Goal: Transaction & Acquisition: Obtain resource

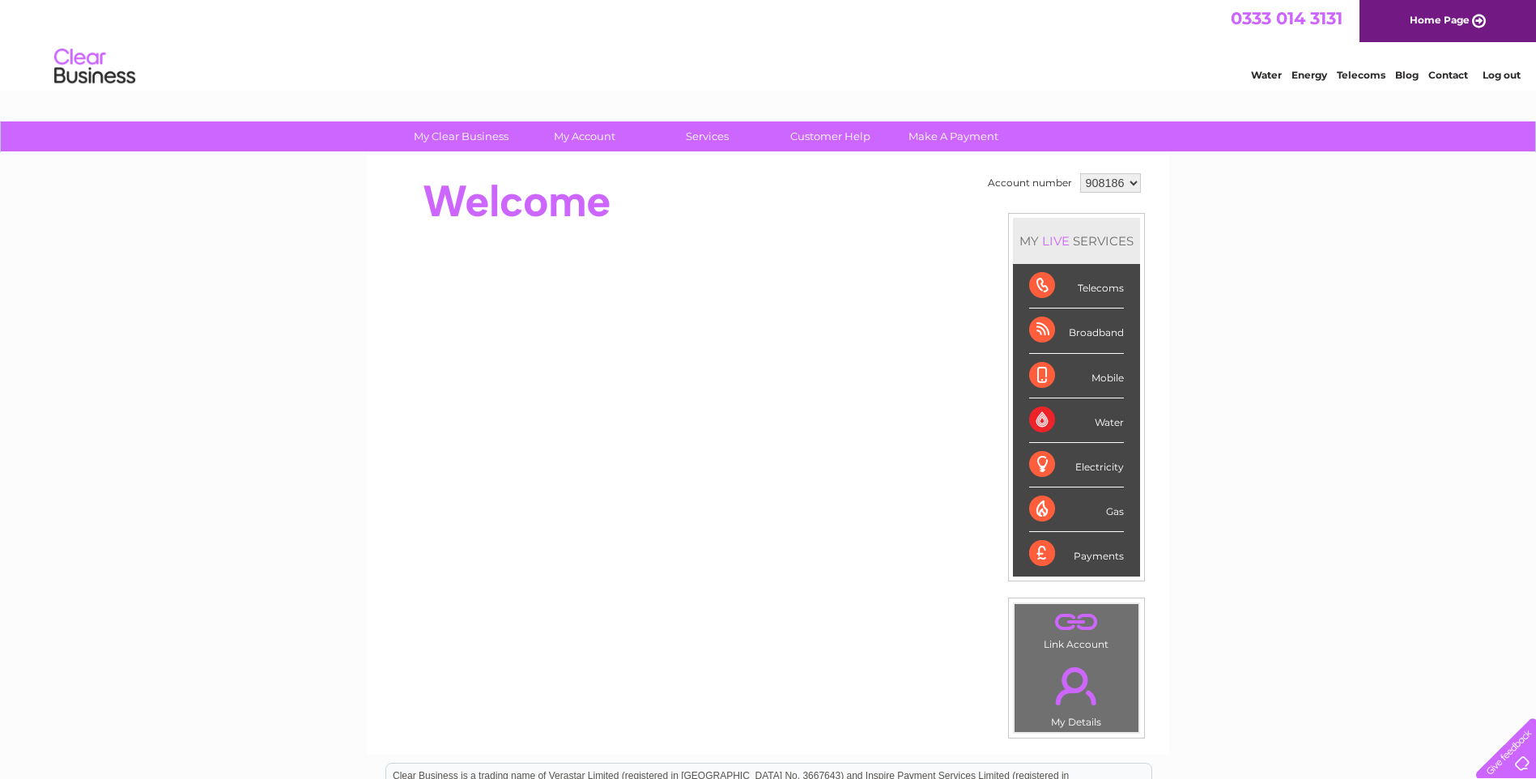
click at [1129, 181] on select "908186 908187 908188 908237" at bounding box center [1110, 182] width 61 height 19
click at [1080, 173] on select "908186 908187 908188 908237" at bounding box center [1110, 182] width 61 height 19
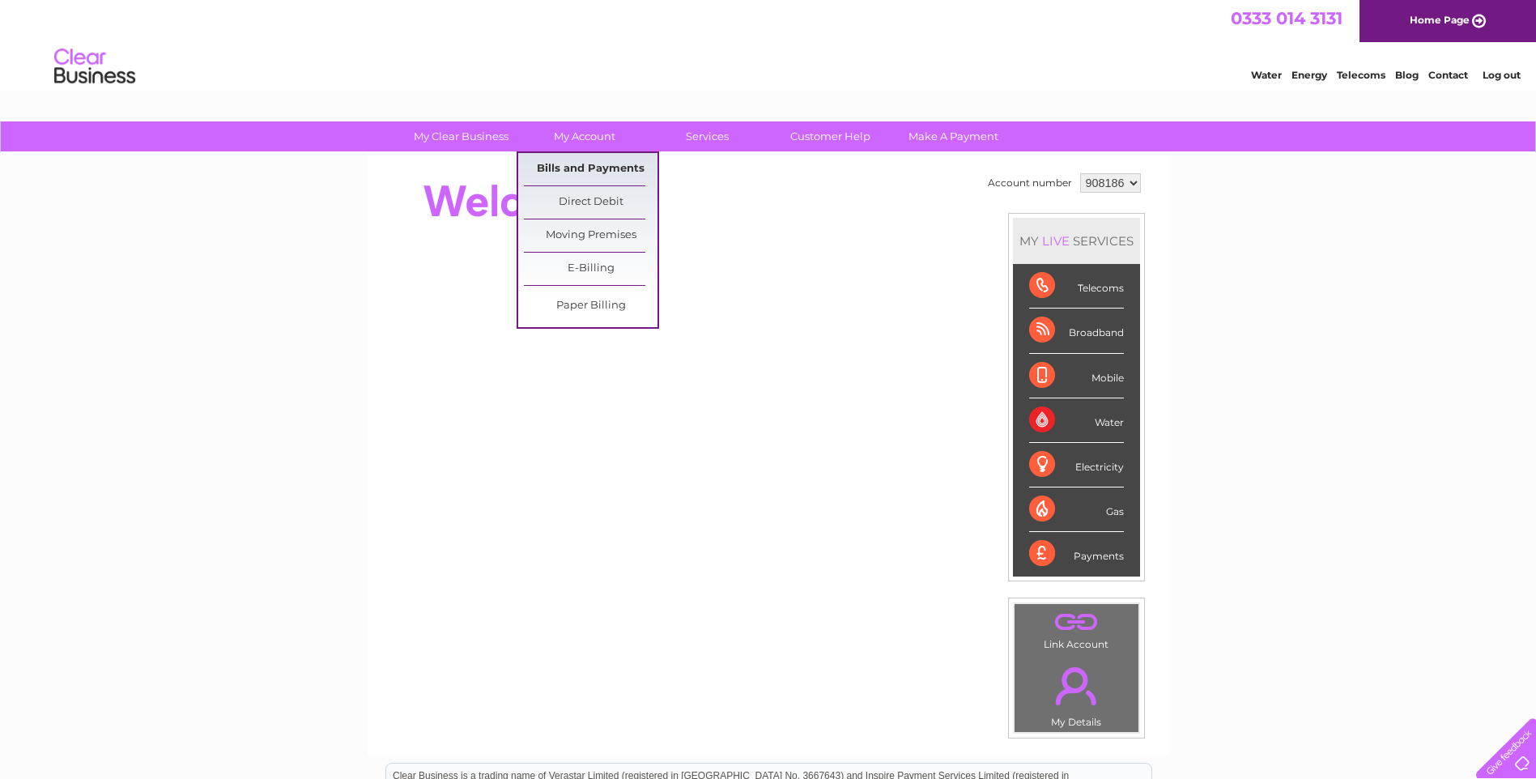
click at [599, 163] on link "Bills and Payments" at bounding box center [591, 169] width 134 height 32
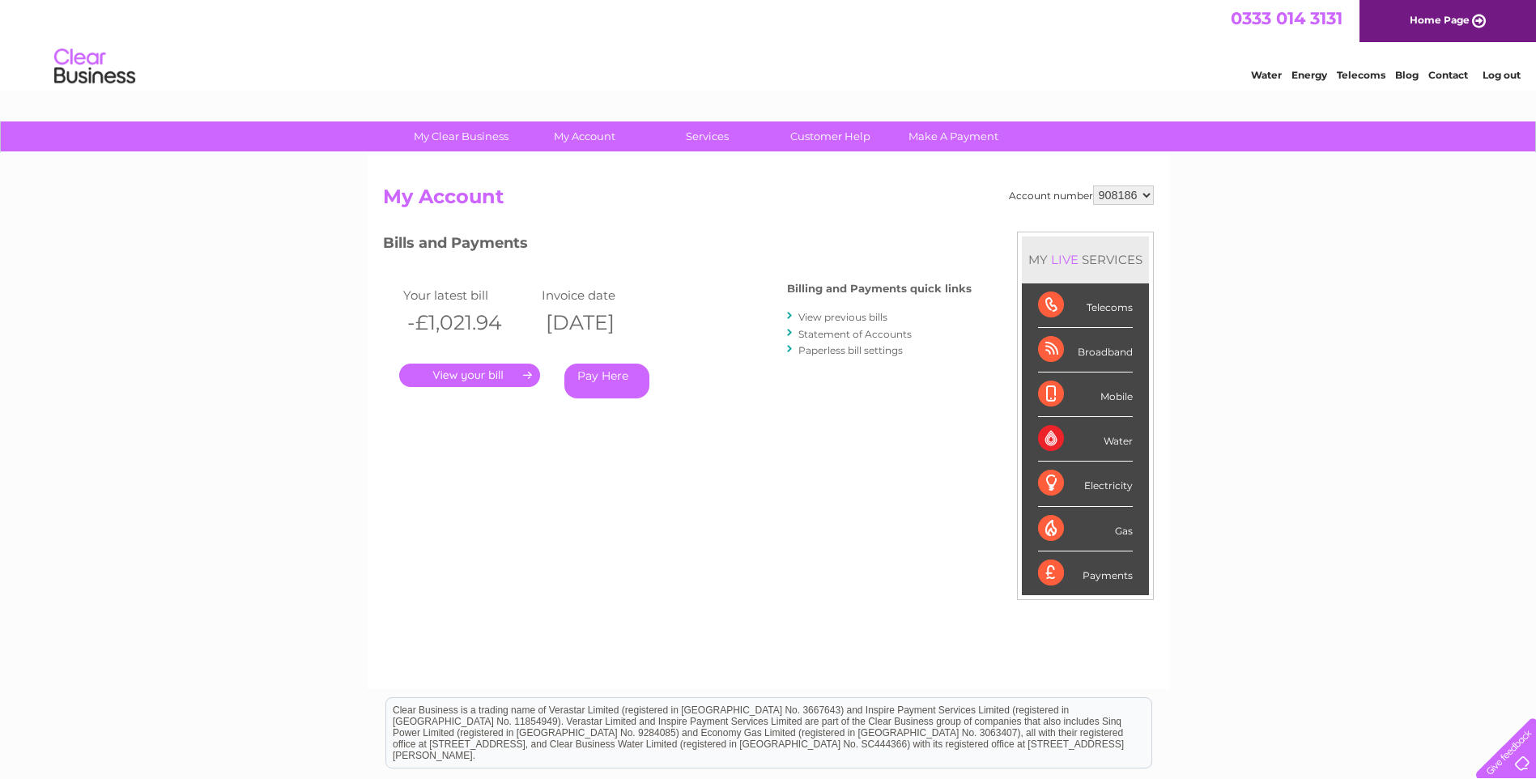
drag, startPoint x: 1145, startPoint y: 193, endPoint x: 1138, endPoint y: 206, distance: 15.6
click at [1145, 193] on select "908186 908187 908188 908237" at bounding box center [1123, 194] width 61 height 19
select select "908187"
click at [1093, 185] on select "908186 908187 908188 908237" at bounding box center [1123, 194] width 61 height 19
click at [499, 372] on link "." at bounding box center [469, 374] width 141 height 23
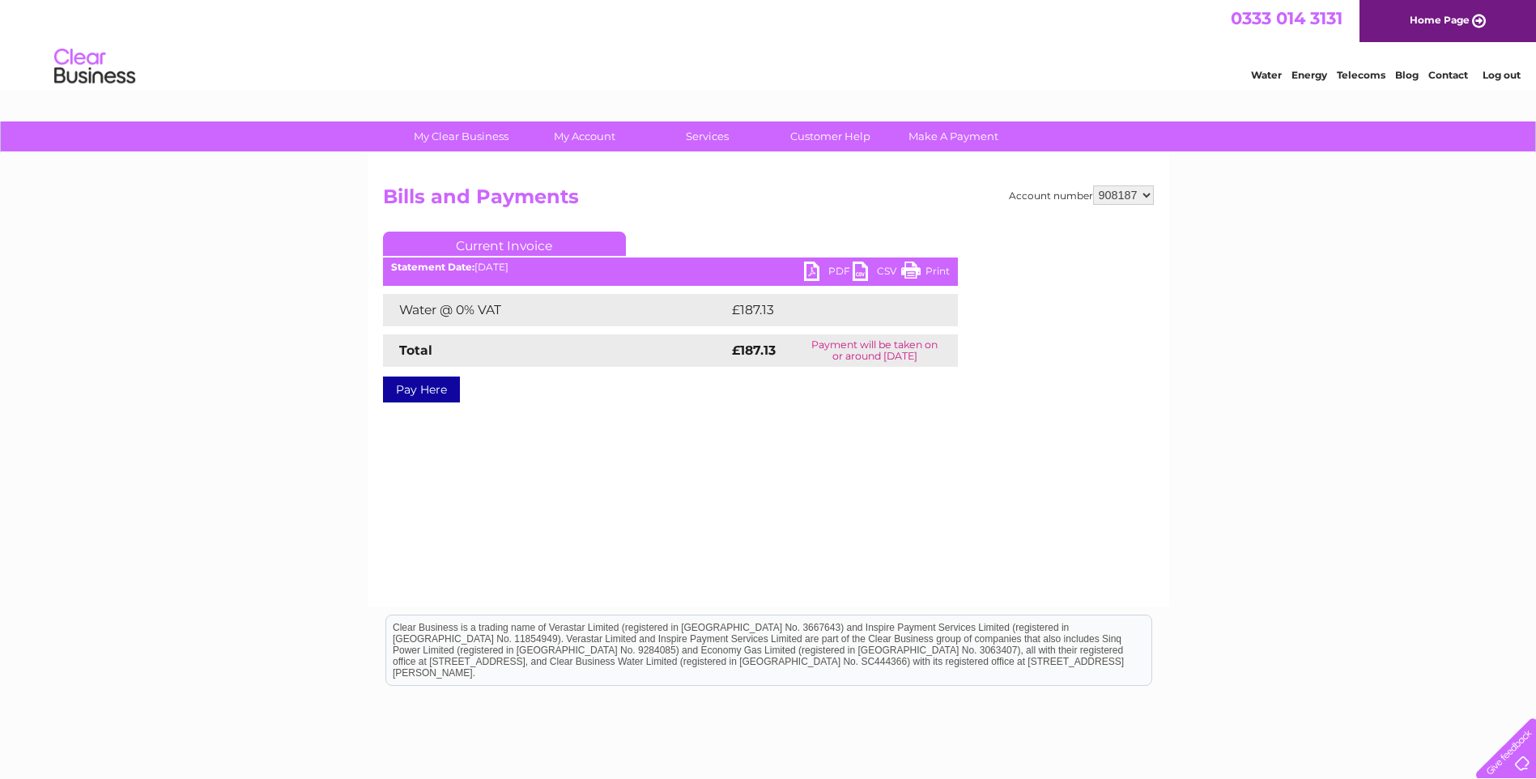
click at [817, 270] on link "PDF" at bounding box center [828, 272] width 49 height 23
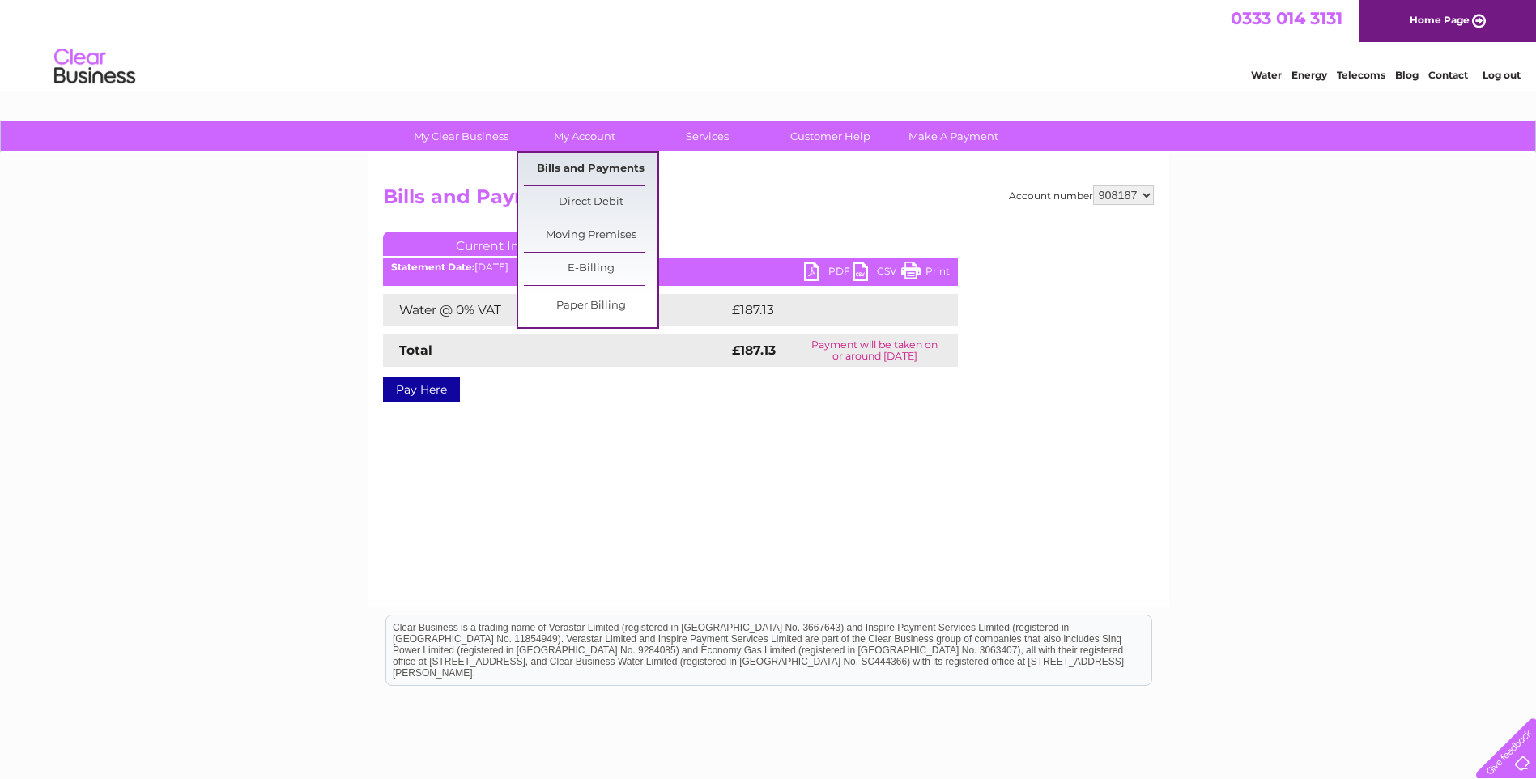
click at [593, 166] on link "Bills and Payments" at bounding box center [591, 169] width 134 height 32
click at [574, 167] on link "Bills and Payments" at bounding box center [591, 169] width 134 height 32
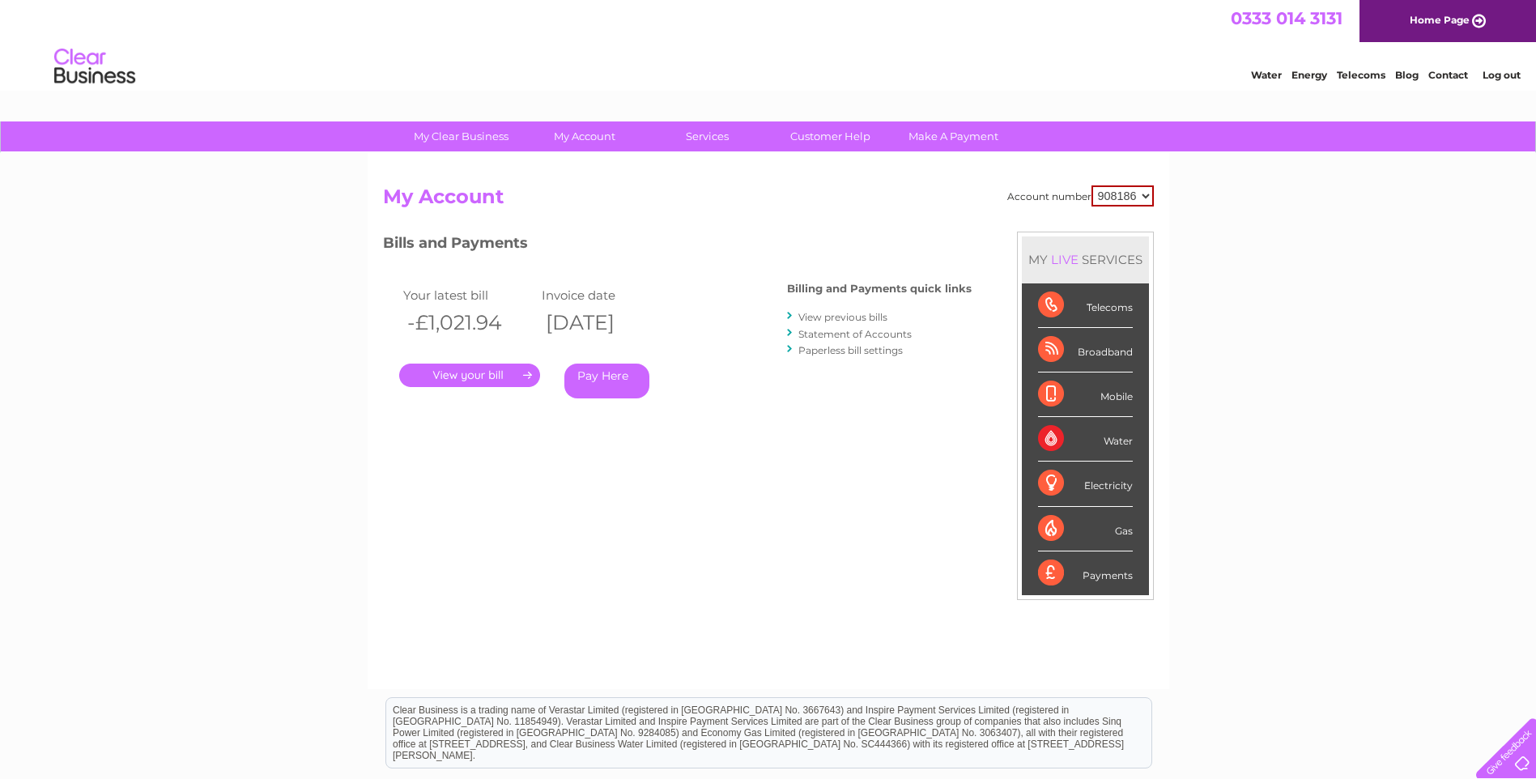
drag, startPoint x: 1146, startPoint y: 193, endPoint x: 1128, endPoint y: 206, distance: 23.2
click at [1146, 193] on select "908186 908187 908188 908237" at bounding box center [1122, 195] width 62 height 21
select select "908187"
click at [1091, 185] on select "908186 908187 908188 908237" at bounding box center [1122, 195] width 62 height 21
drag, startPoint x: 812, startPoint y: 314, endPoint x: 802, endPoint y: 317, distance: 10.2
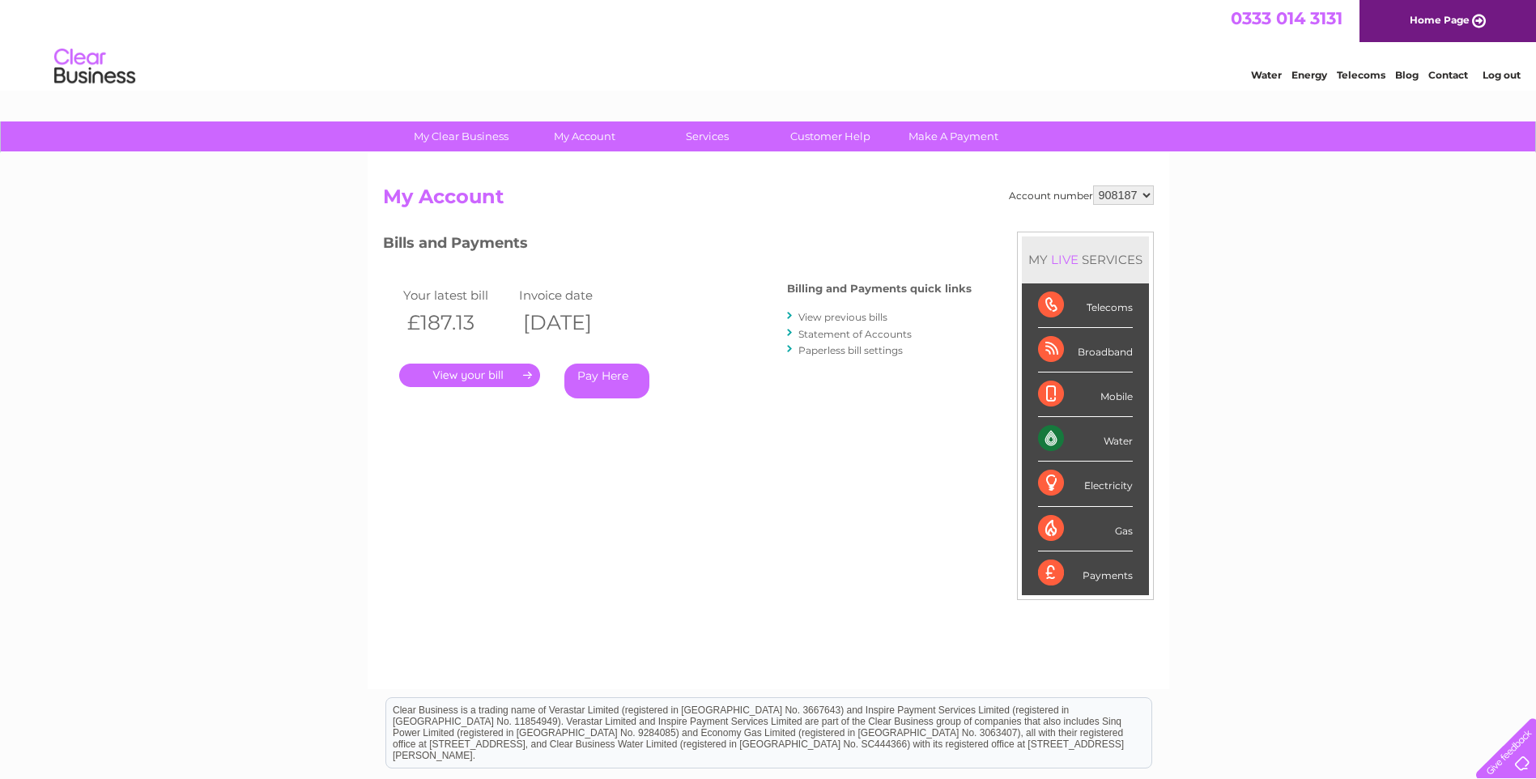
click at [812, 316] on link "View previous bills" at bounding box center [842, 317] width 89 height 12
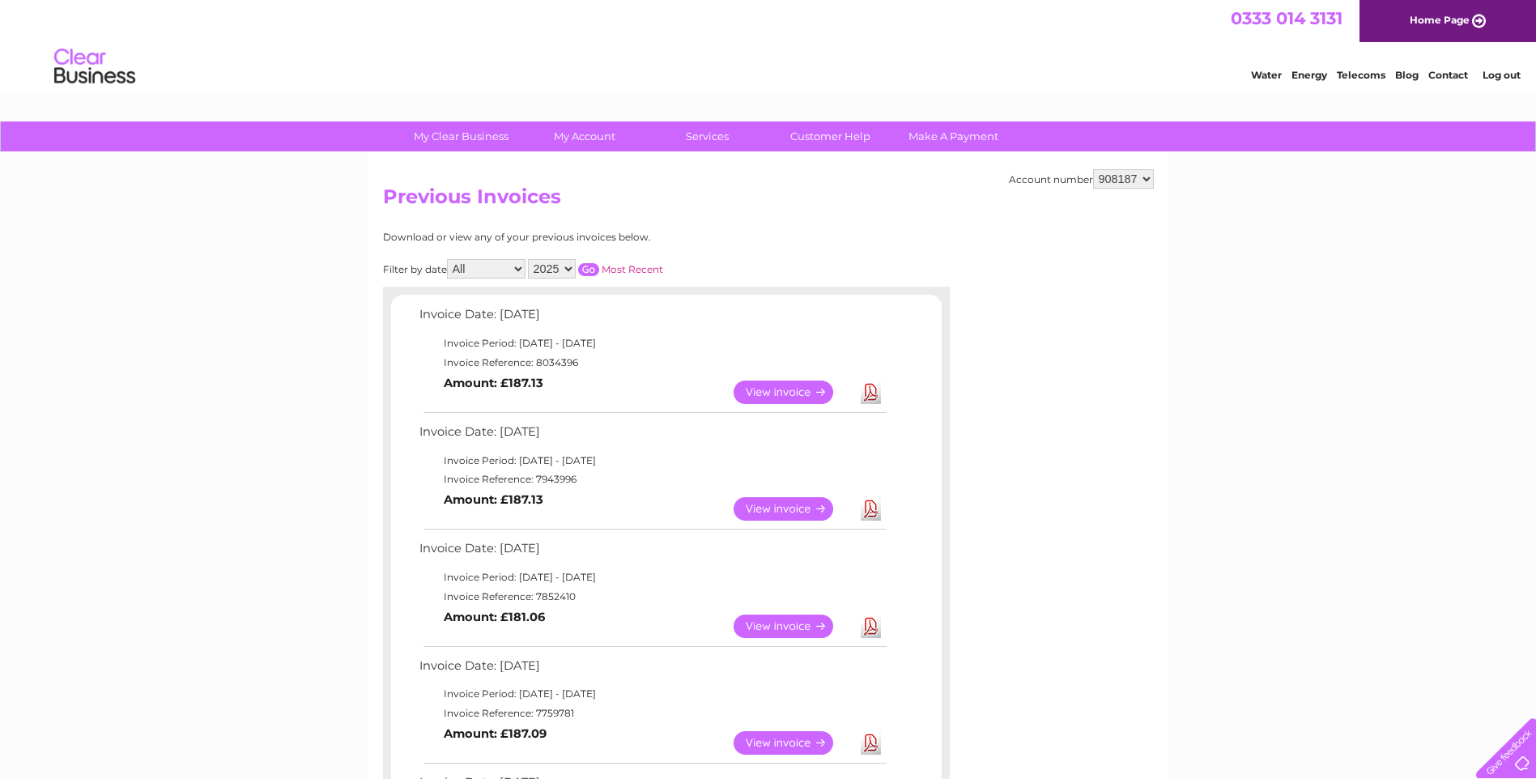
click at [869, 507] on link "Download" at bounding box center [871, 508] width 20 height 23
drag, startPoint x: 1147, startPoint y: 176, endPoint x: 1141, endPoint y: 189, distance: 13.4
click at [1147, 177] on select "908186 908187 908188 908237" at bounding box center [1123, 178] width 61 height 19
select select "908188"
click at [1093, 169] on select "908186 908187 908188 908237" at bounding box center [1123, 178] width 61 height 19
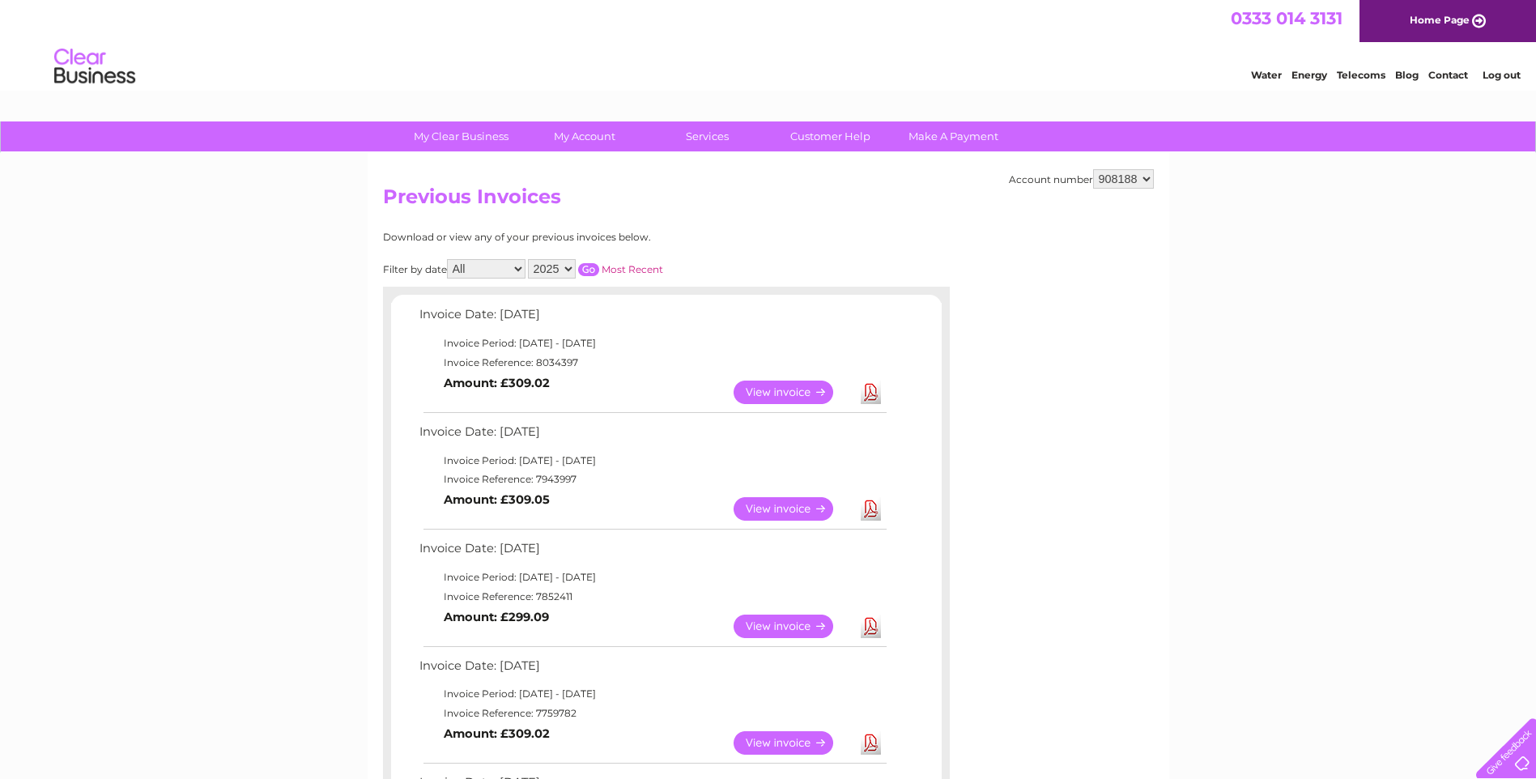
click at [870, 507] on link "Download" at bounding box center [871, 508] width 20 height 23
click at [868, 507] on link "Download" at bounding box center [871, 508] width 20 height 23
click at [870, 504] on link "Download" at bounding box center [871, 508] width 20 height 23
click at [803, 507] on link "View" at bounding box center [792, 508] width 119 height 23
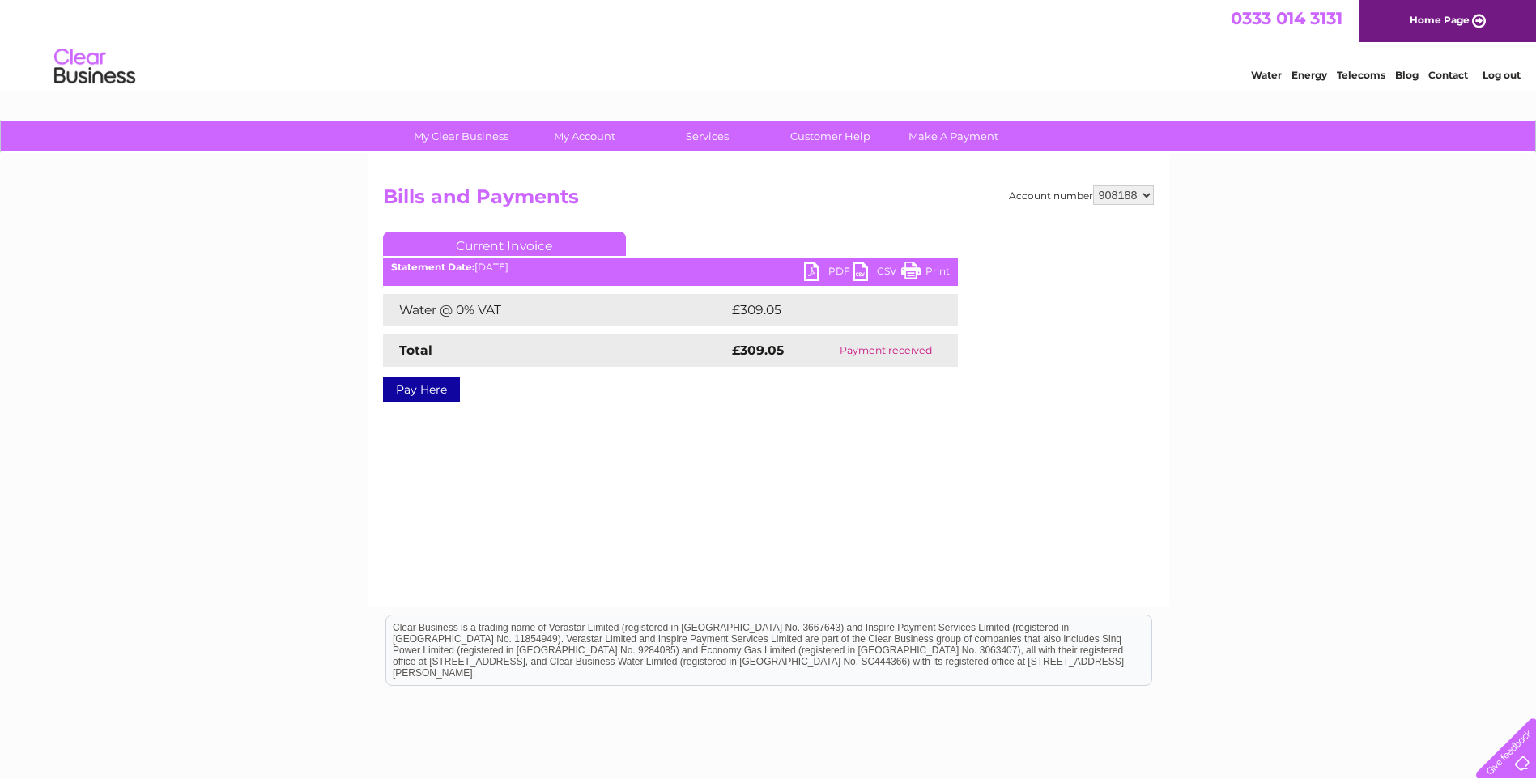
click at [814, 267] on link "PDF" at bounding box center [828, 272] width 49 height 23
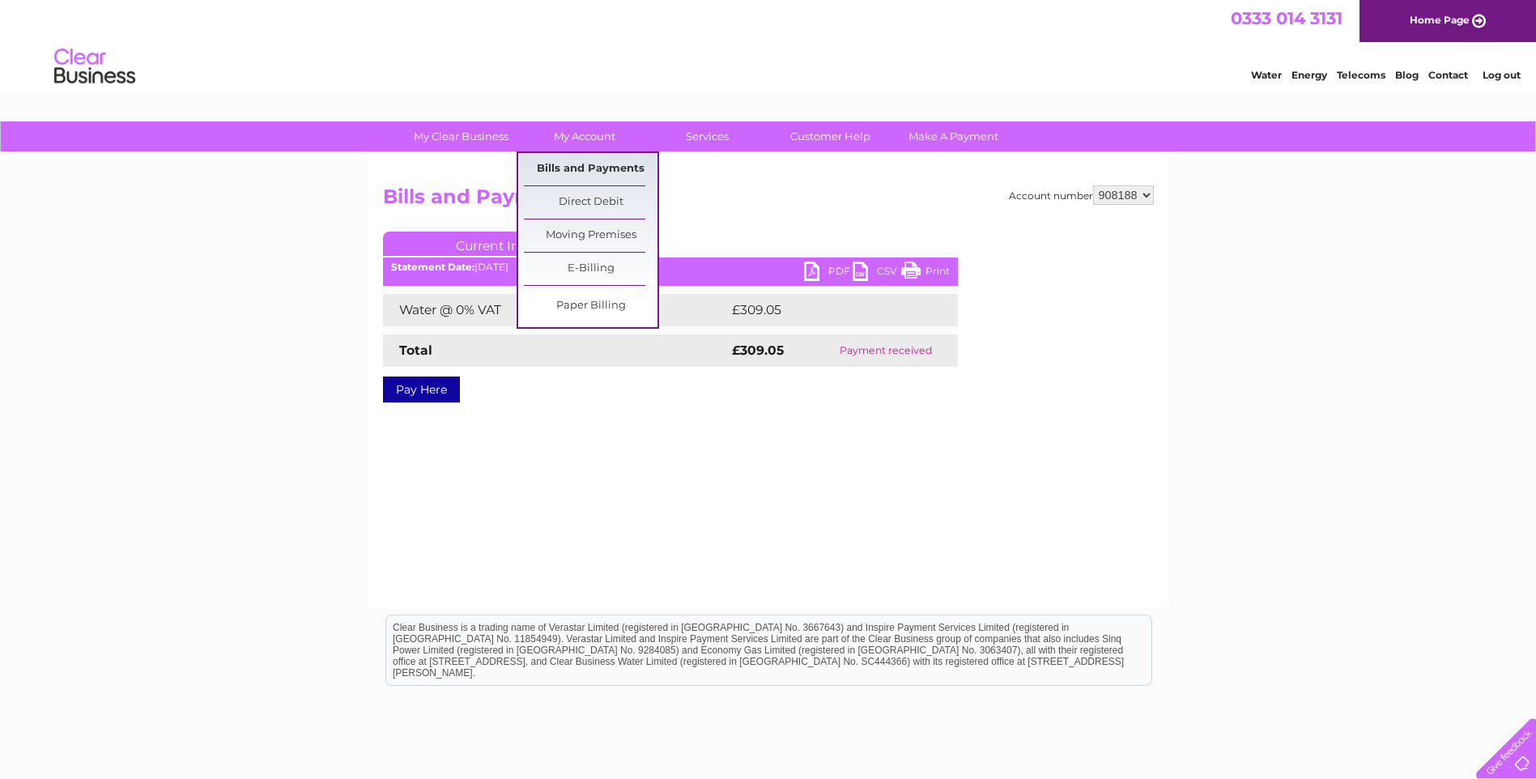
click at [600, 165] on link "Bills and Payments" at bounding box center [591, 169] width 134 height 32
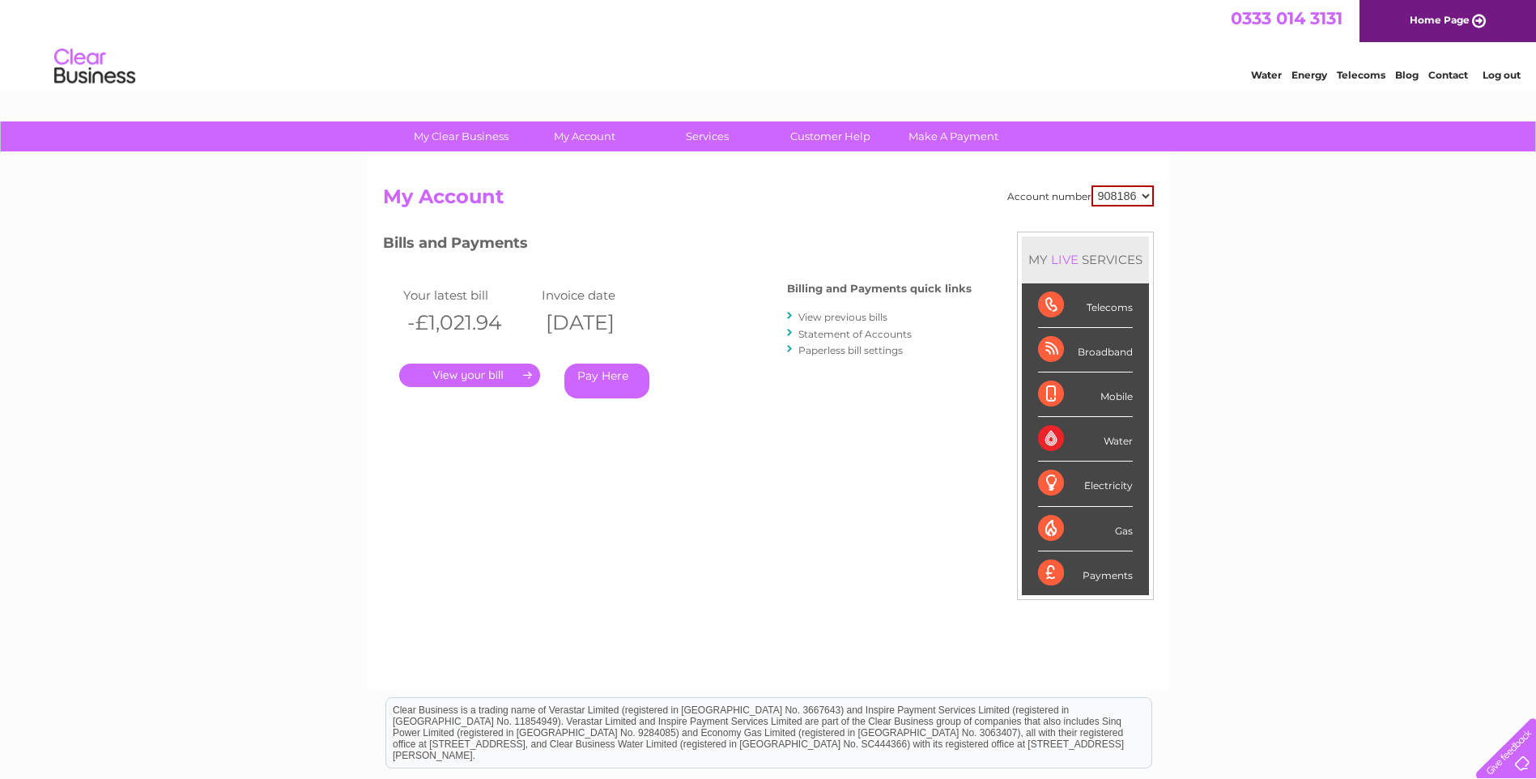
drag, startPoint x: 1148, startPoint y: 194, endPoint x: 1127, endPoint y: 209, distance: 25.6
click at [1147, 194] on select "908186 908187 908188 908237" at bounding box center [1122, 195] width 62 height 21
select select "908188"
click at [1091, 185] on select "908186 908187 908188 908237" at bounding box center [1122, 195] width 62 height 21
click at [842, 315] on link "View previous bills" at bounding box center [842, 317] width 89 height 12
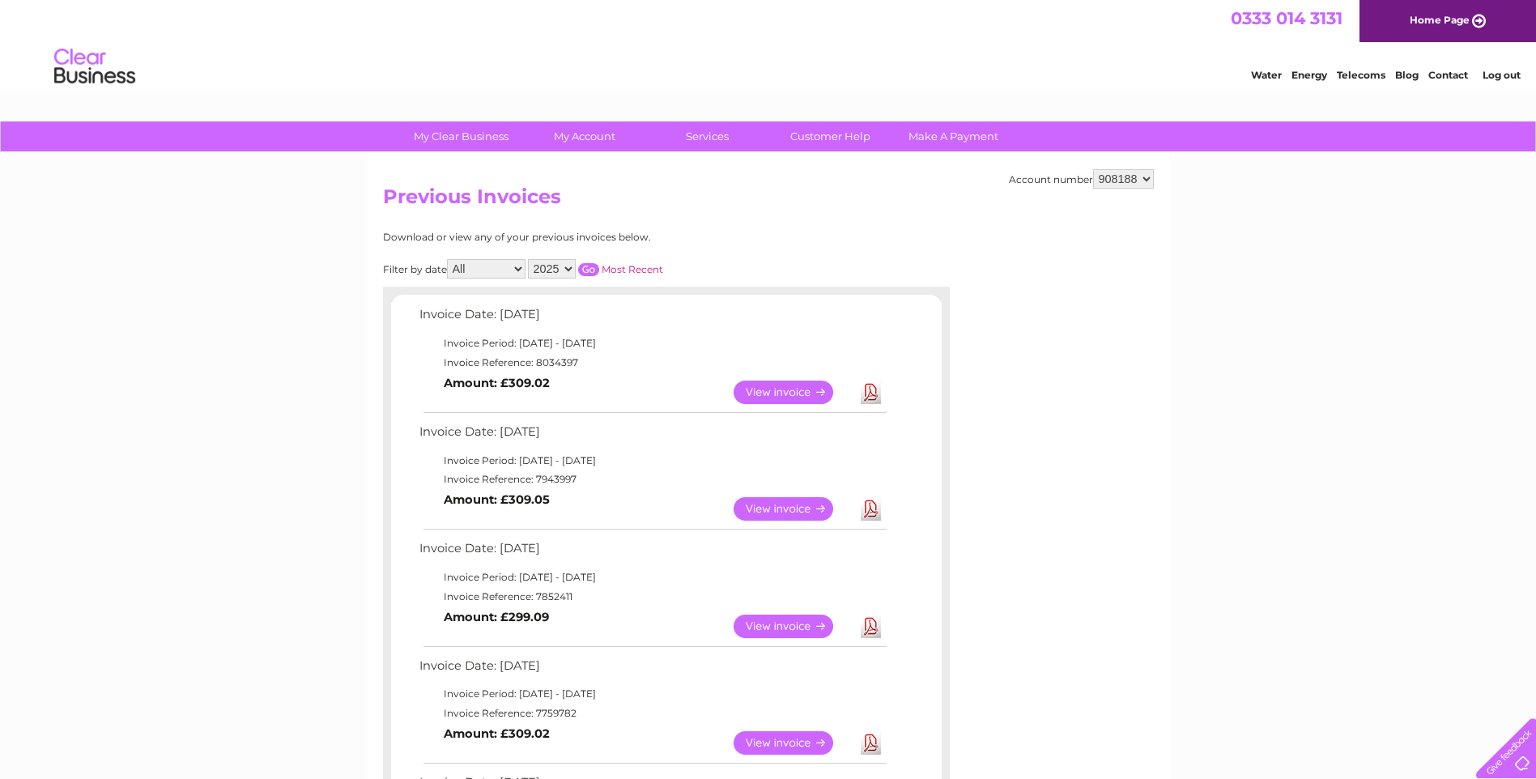
click at [871, 508] on link "Download" at bounding box center [871, 508] width 20 height 23
click at [873, 509] on link "Download" at bounding box center [871, 508] width 20 height 23
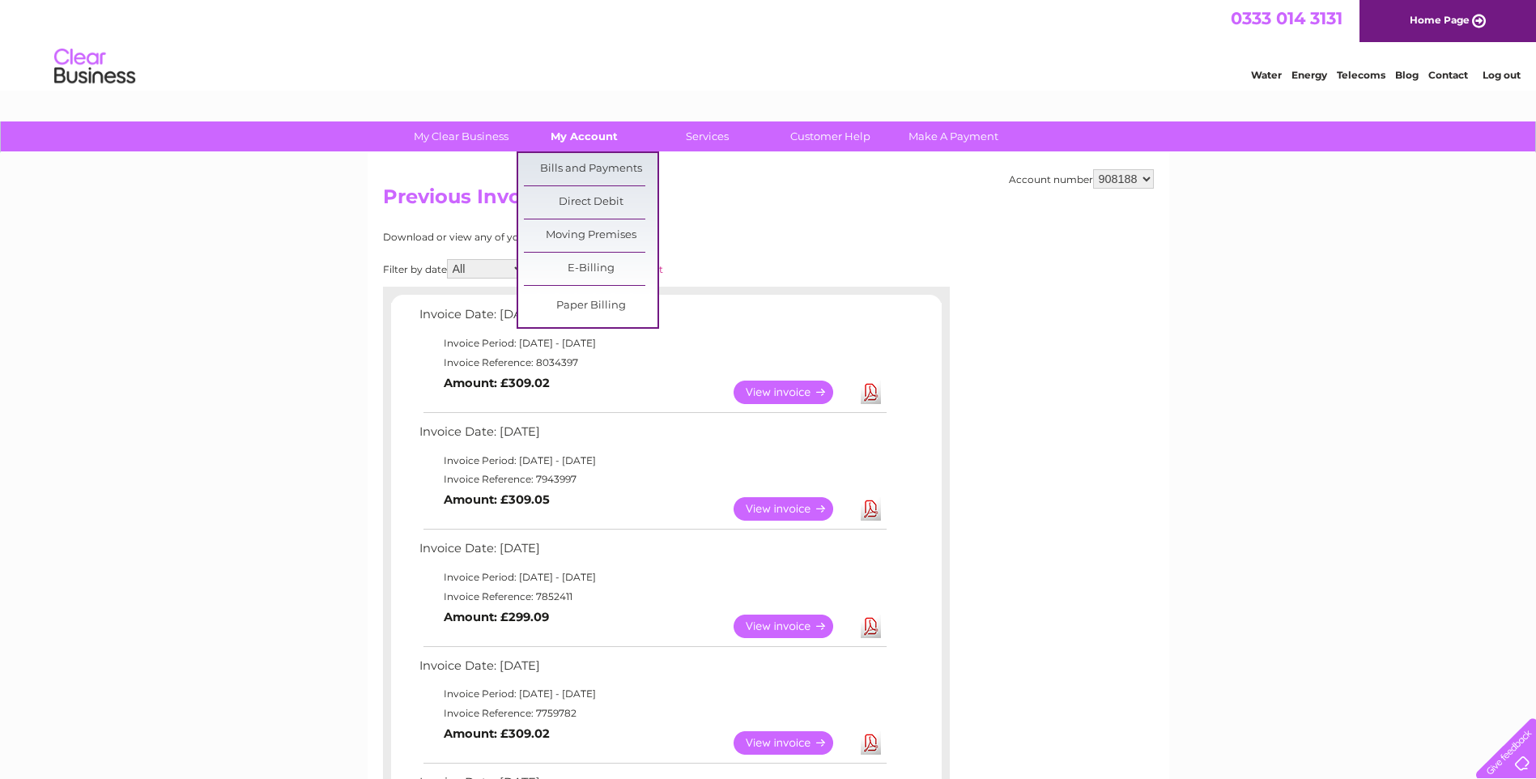
click at [582, 131] on link "My Account" at bounding box center [584, 136] width 134 height 30
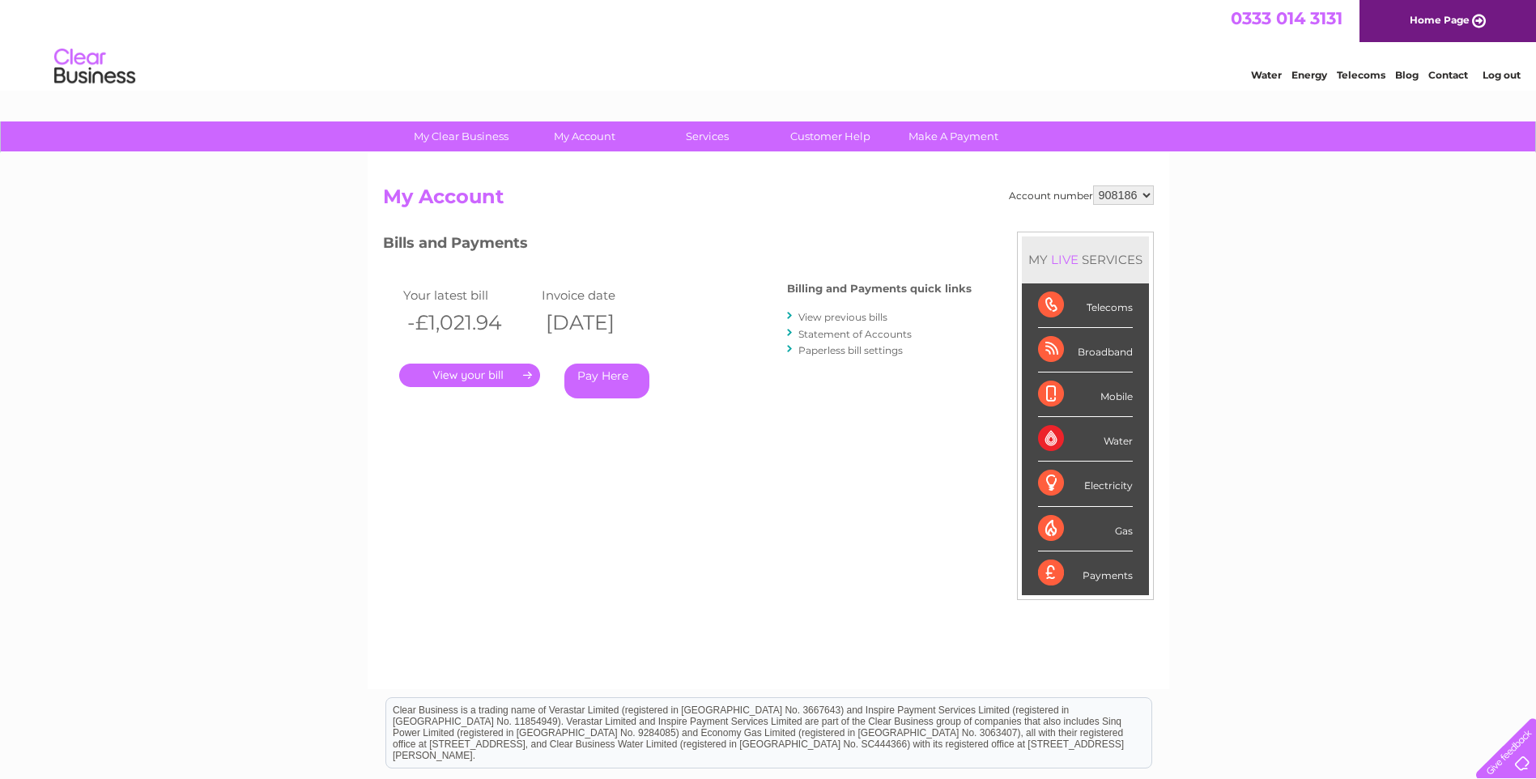
drag, startPoint x: 1145, startPoint y: 193, endPoint x: 1139, endPoint y: 207, distance: 14.9
click at [1145, 194] on select "908186 908187 908188 908237" at bounding box center [1123, 194] width 61 height 19
select select "908237"
click at [1093, 185] on select "908186 908187 908188 908237" at bounding box center [1123, 194] width 61 height 19
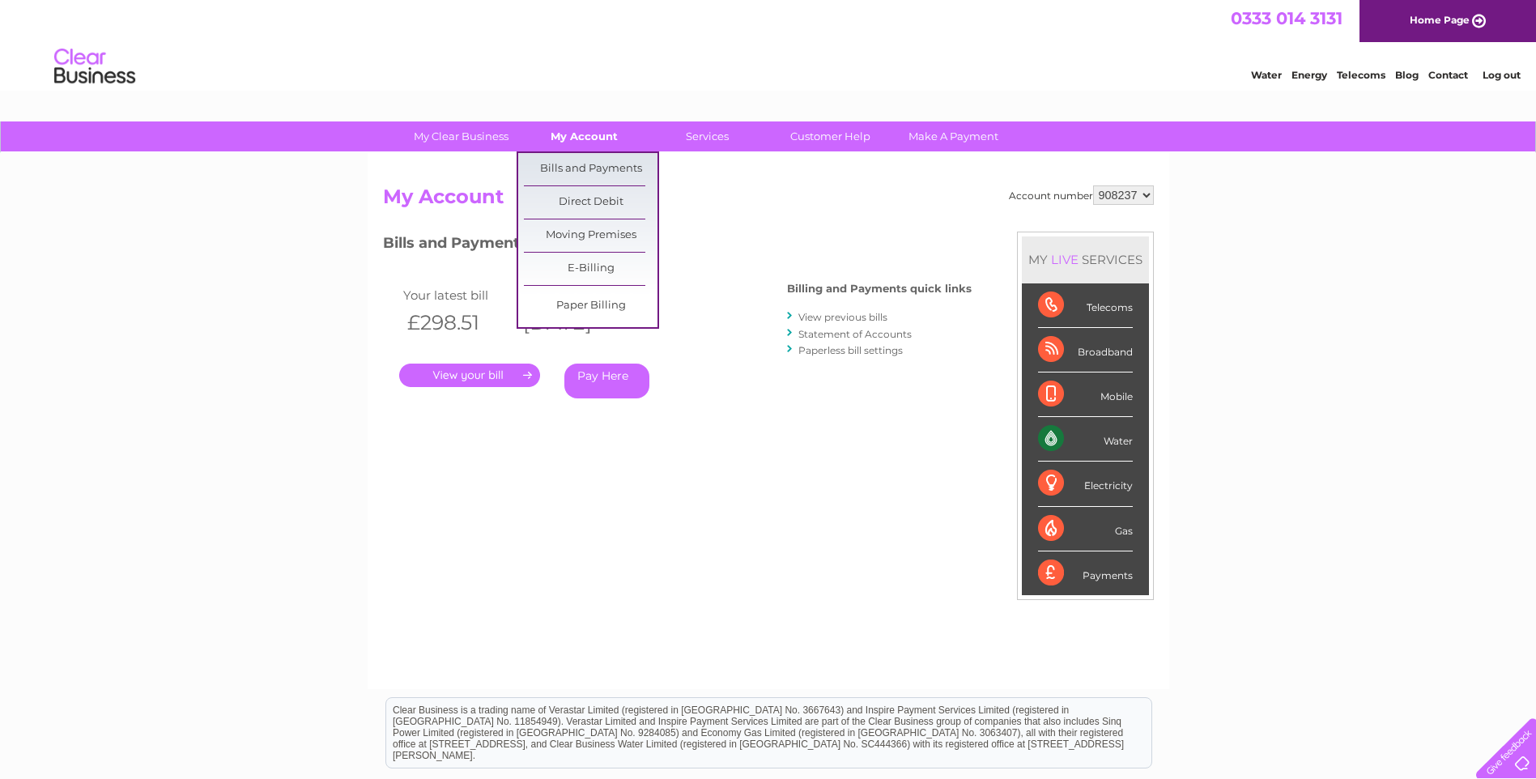
click at [576, 131] on link "My Account" at bounding box center [584, 136] width 134 height 30
click at [567, 165] on link "Bills and Payments" at bounding box center [591, 169] width 134 height 32
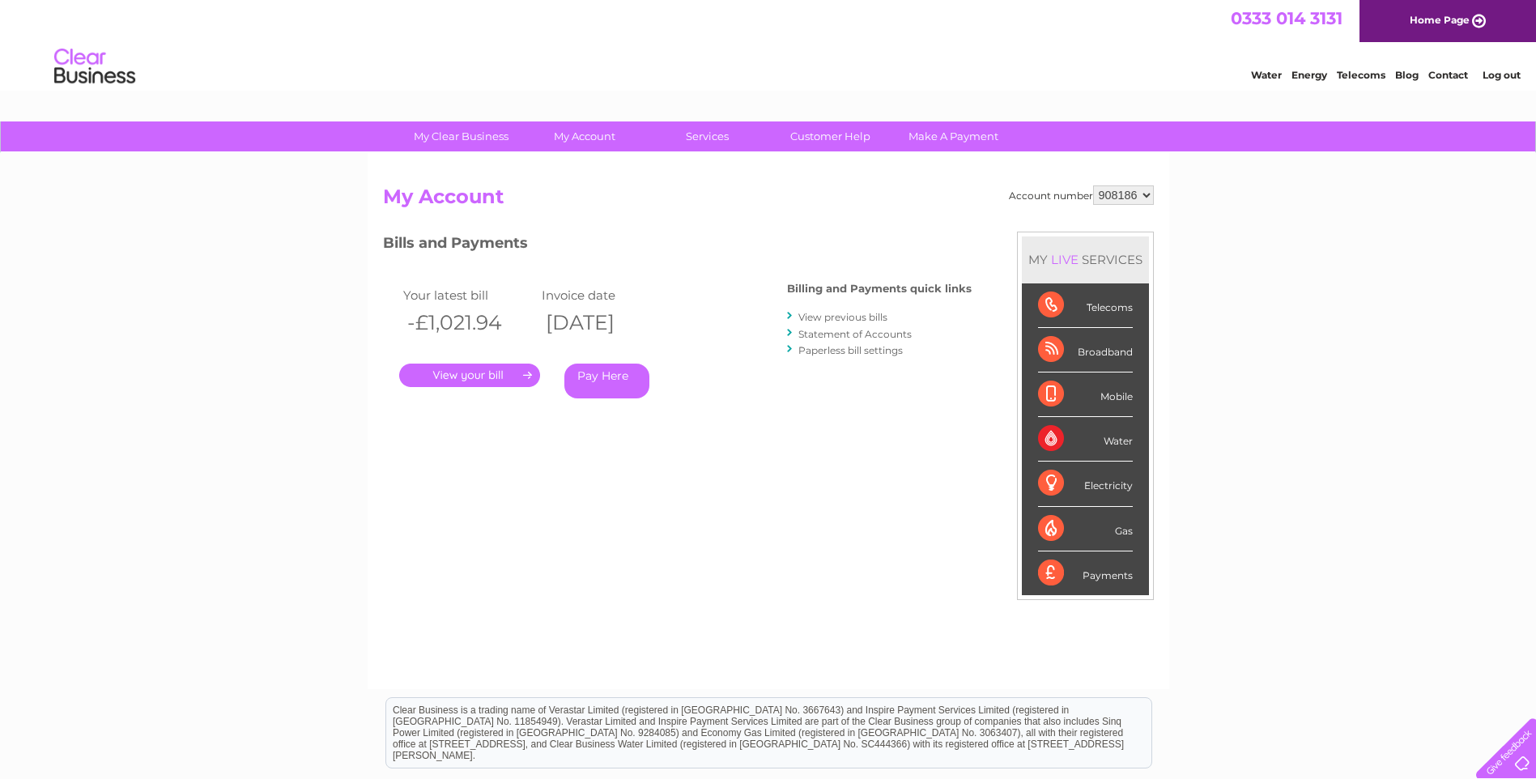
click at [1146, 195] on select "908186 908187 908188 908237" at bounding box center [1123, 194] width 61 height 19
select select "908237"
click at [1093, 185] on select "908186 908187 908188 908237" at bounding box center [1123, 194] width 61 height 19
click at [515, 371] on link "." at bounding box center [469, 374] width 141 height 23
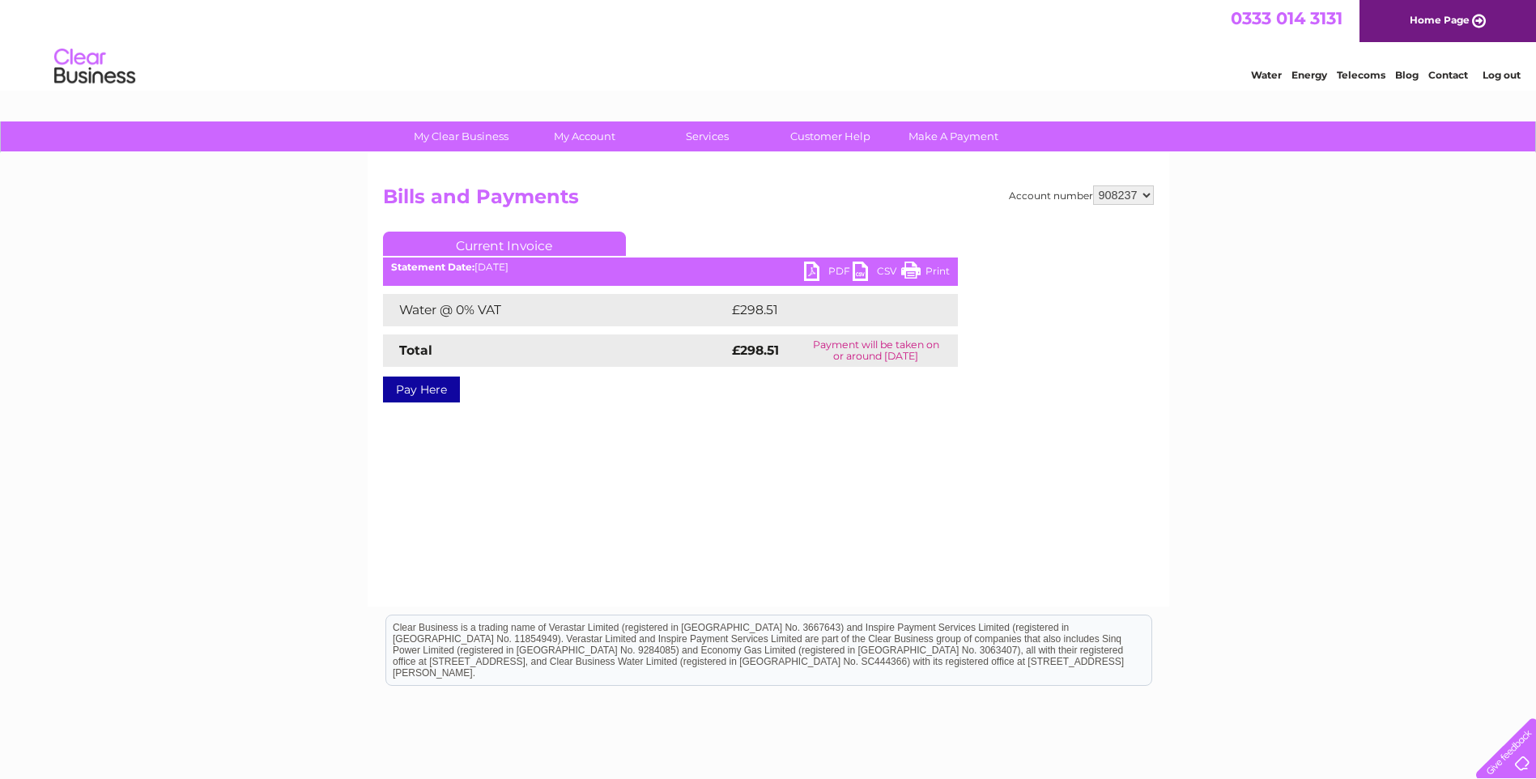
click at [810, 264] on link "PDF" at bounding box center [828, 272] width 49 height 23
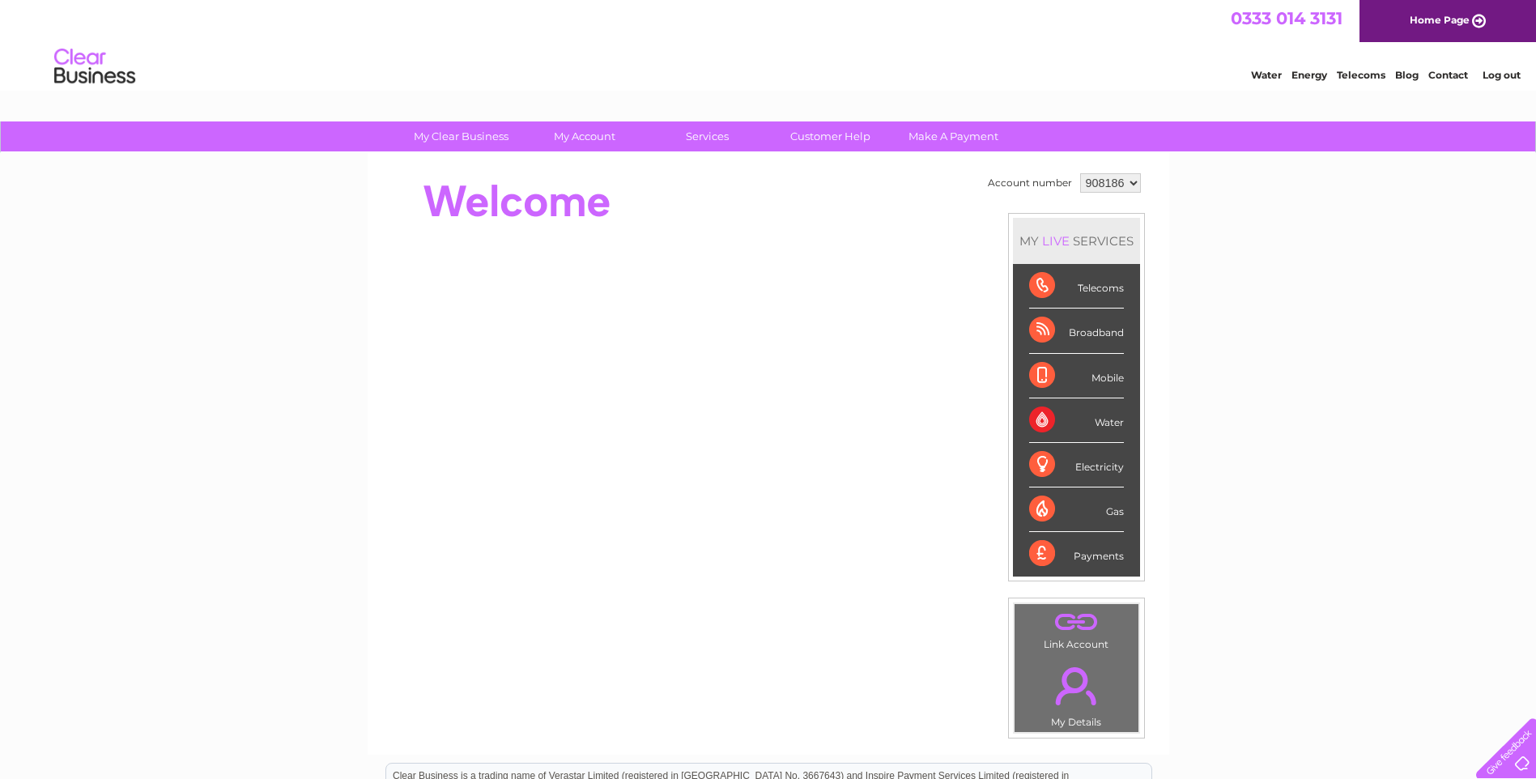
click at [1136, 181] on select "908186 908187 908188 908237" at bounding box center [1110, 182] width 61 height 19
select select "908237"
click at [1080, 173] on select "908186 908187 908188 908237" at bounding box center [1110, 182] width 61 height 19
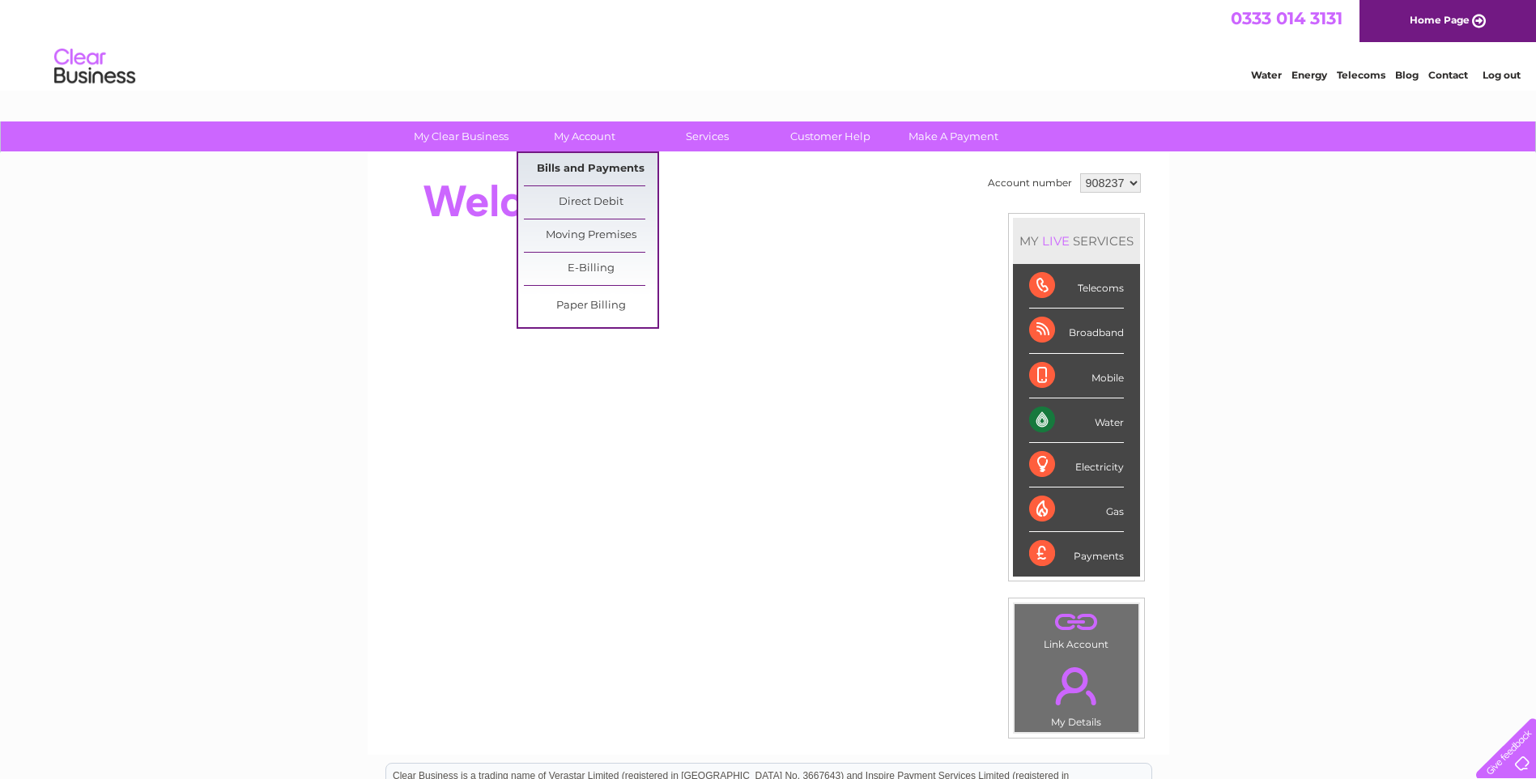
click at [598, 164] on link "Bills and Payments" at bounding box center [591, 169] width 134 height 32
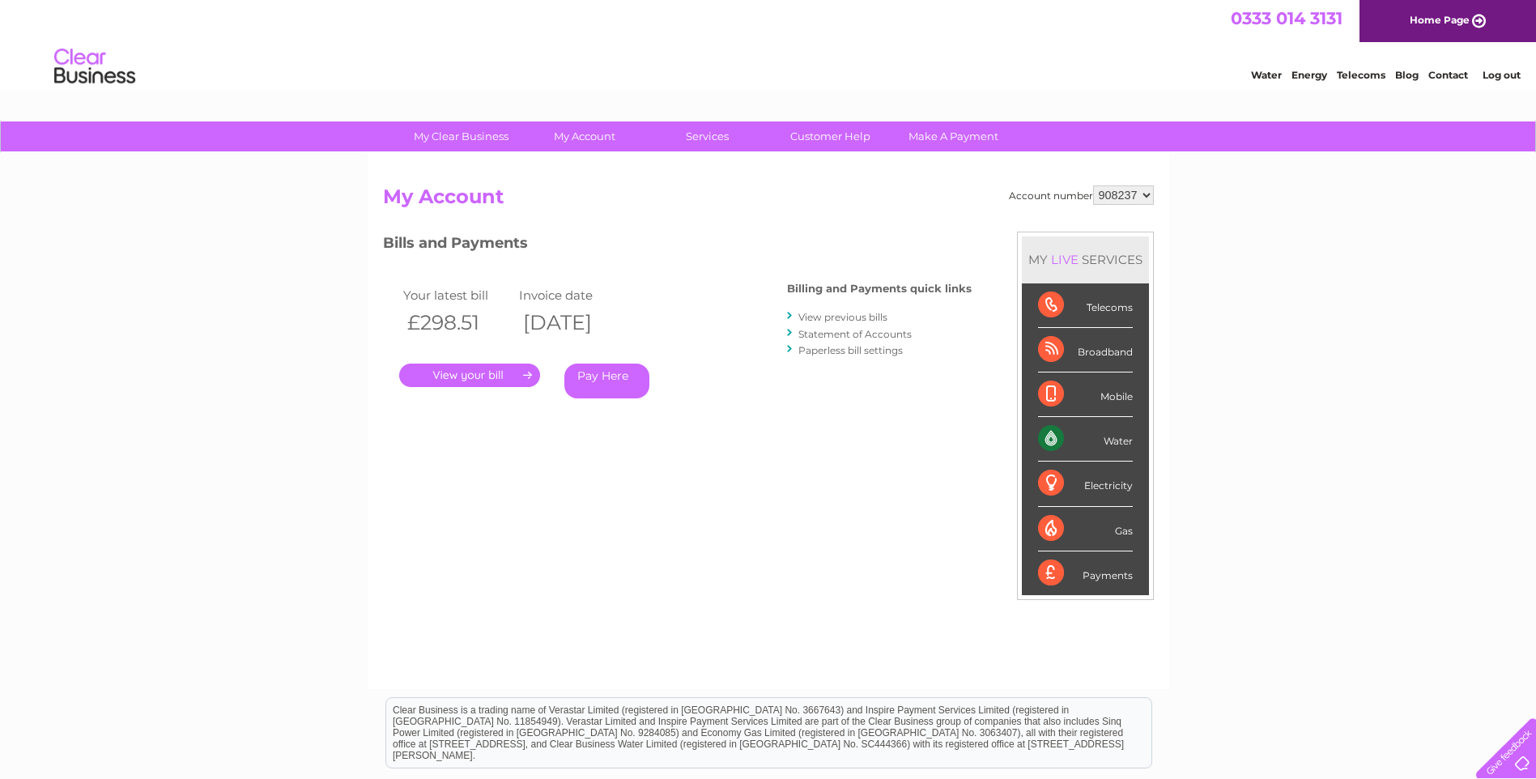
click at [808, 316] on link "View previous bills" at bounding box center [842, 317] width 89 height 12
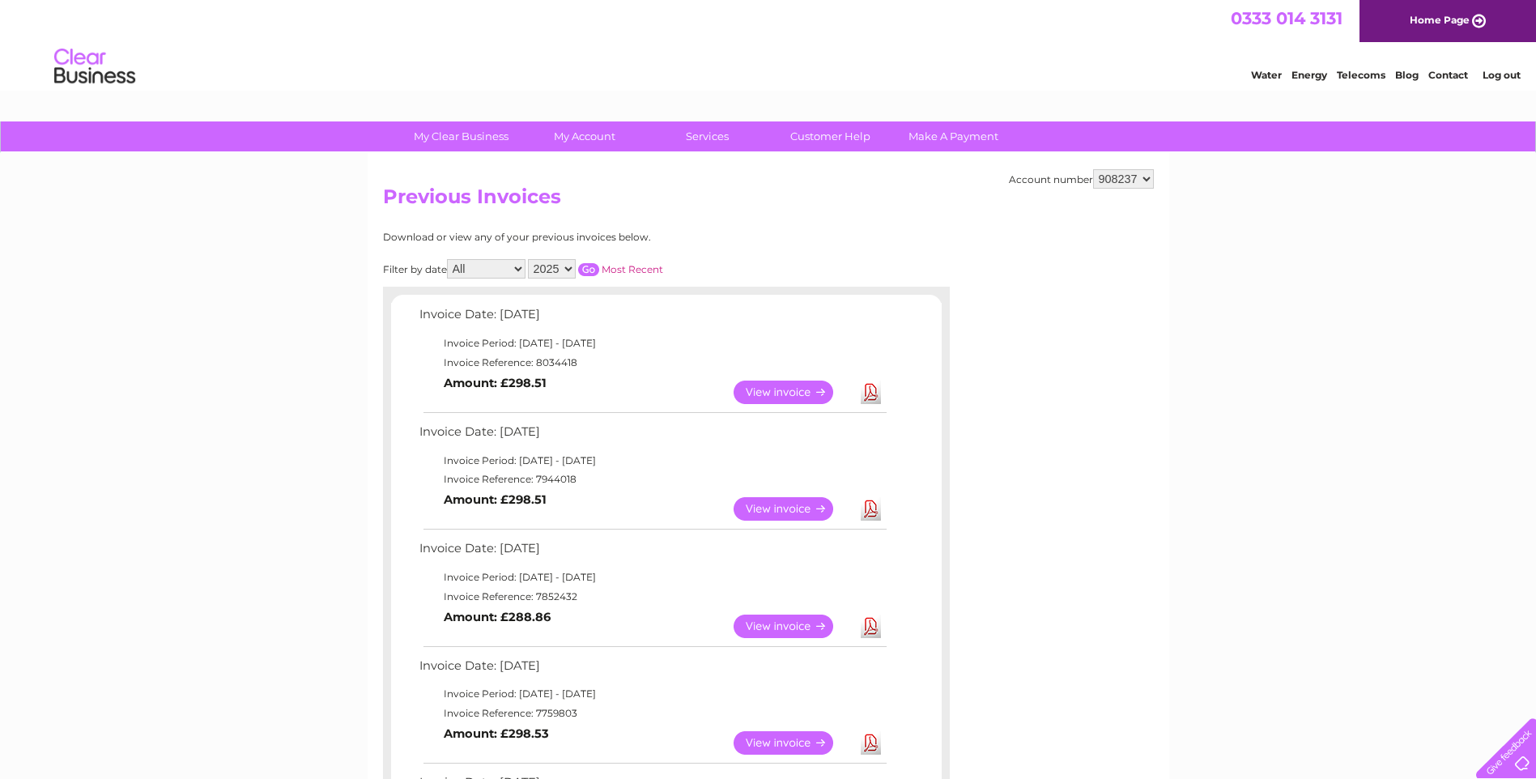
click at [776, 505] on link "View" at bounding box center [792, 508] width 119 height 23
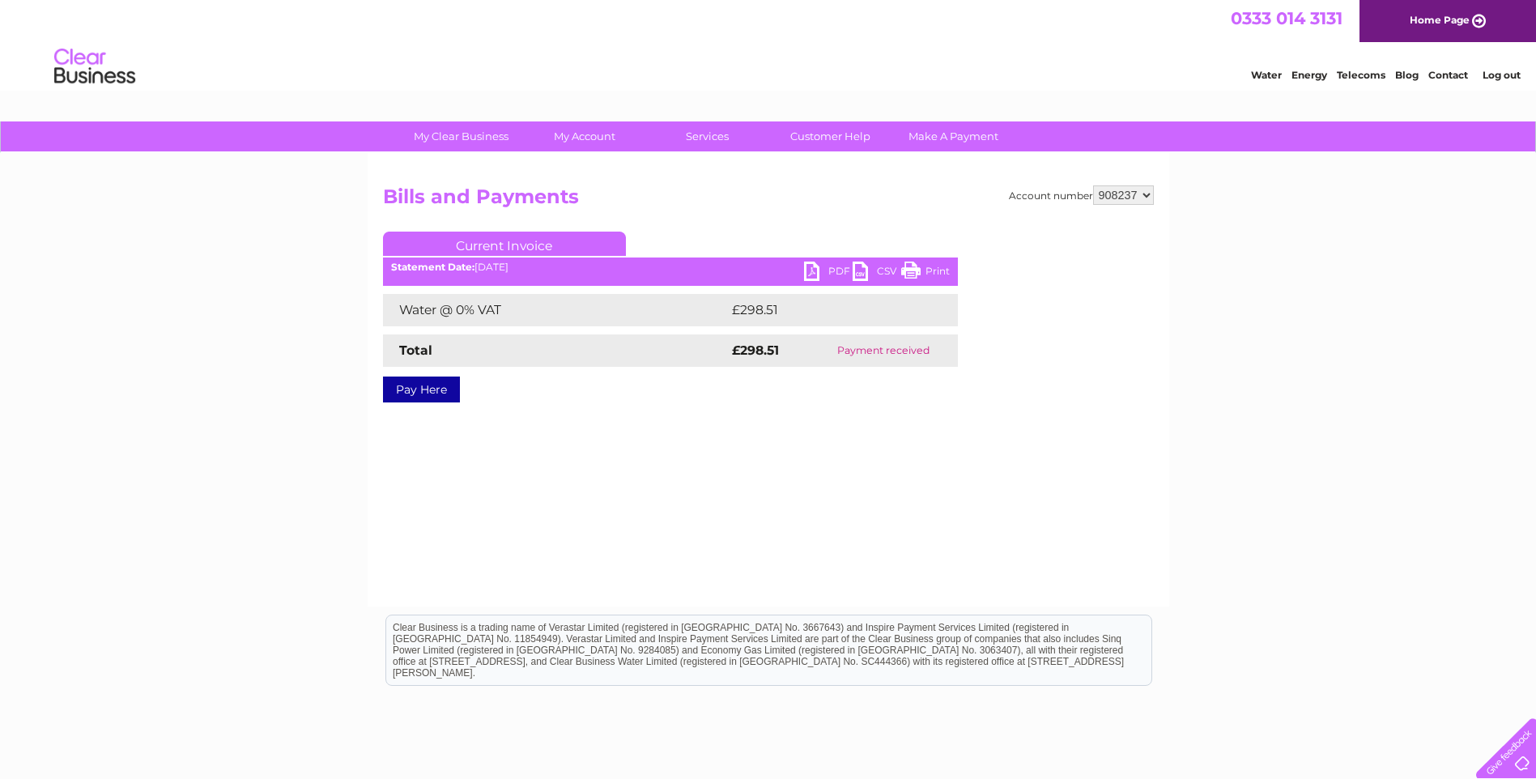
drag, startPoint x: 810, startPoint y: 265, endPoint x: 789, endPoint y: 300, distance: 40.7
click at [810, 266] on link "PDF" at bounding box center [828, 272] width 49 height 23
